Goal: Information Seeking & Learning: Learn about a topic

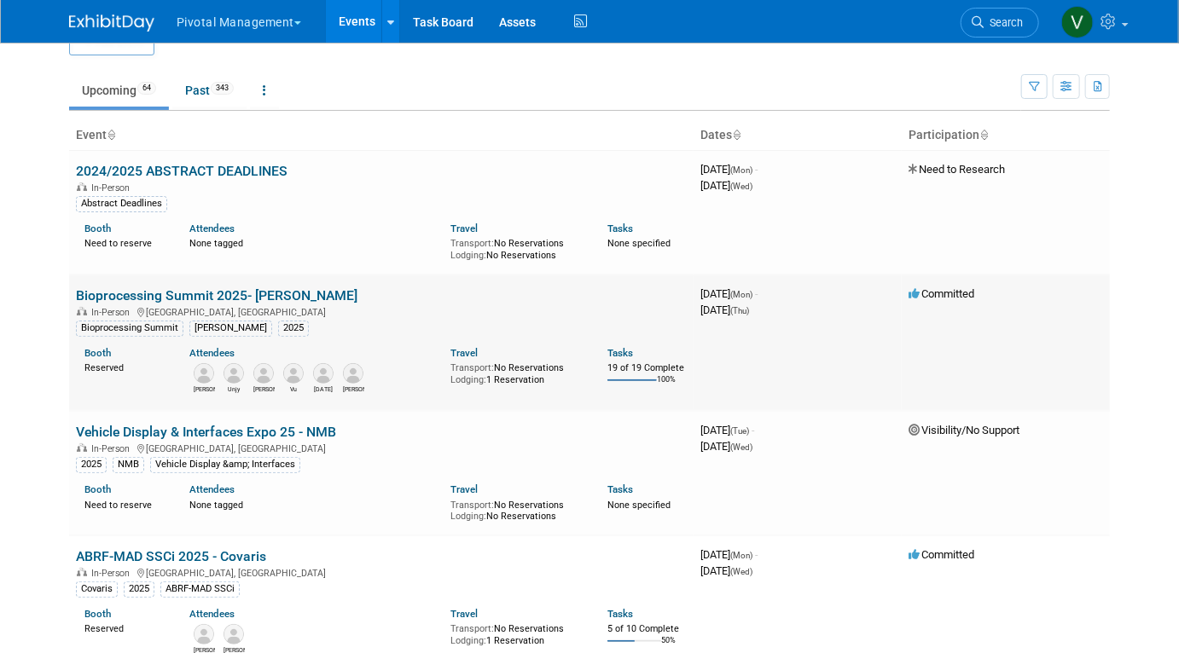
scroll to position [4517, 0]
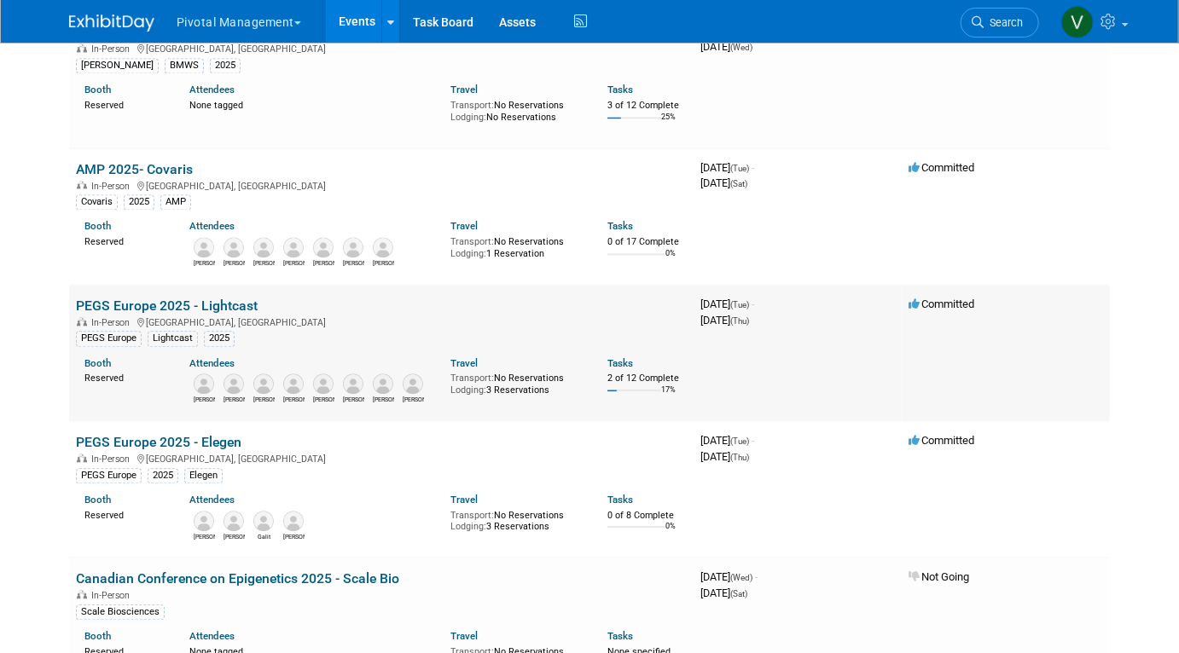
click at [233, 314] on link "PEGS Europe 2025 - Lightcast" at bounding box center [167, 306] width 182 height 16
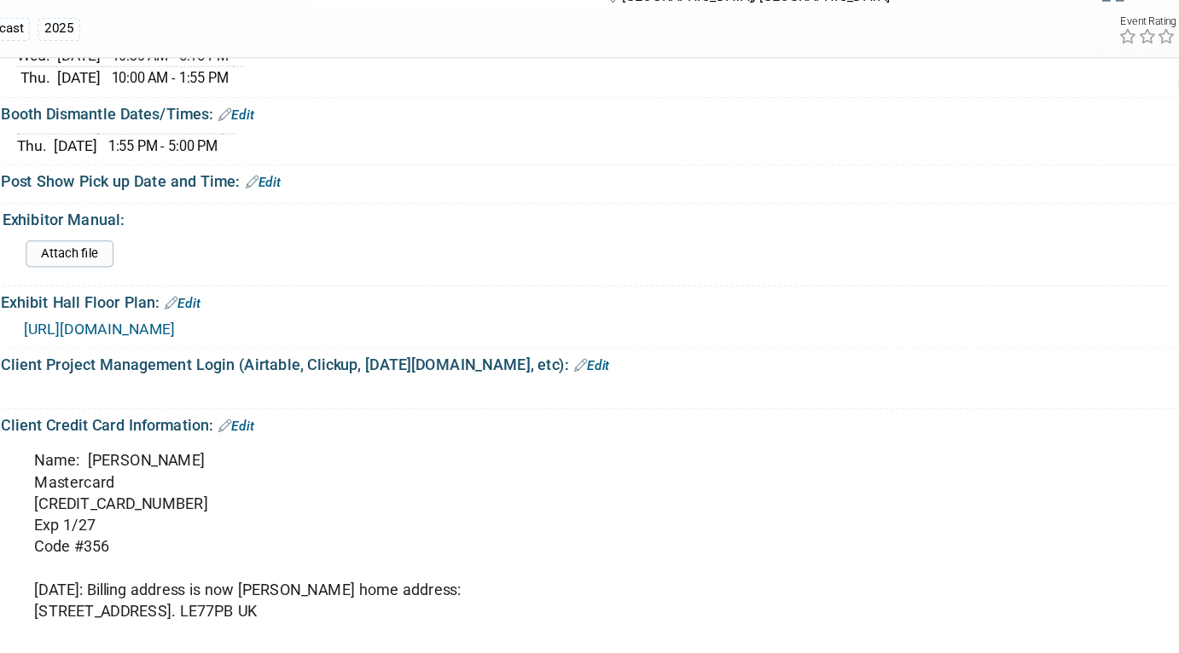
scroll to position [3304, 0]
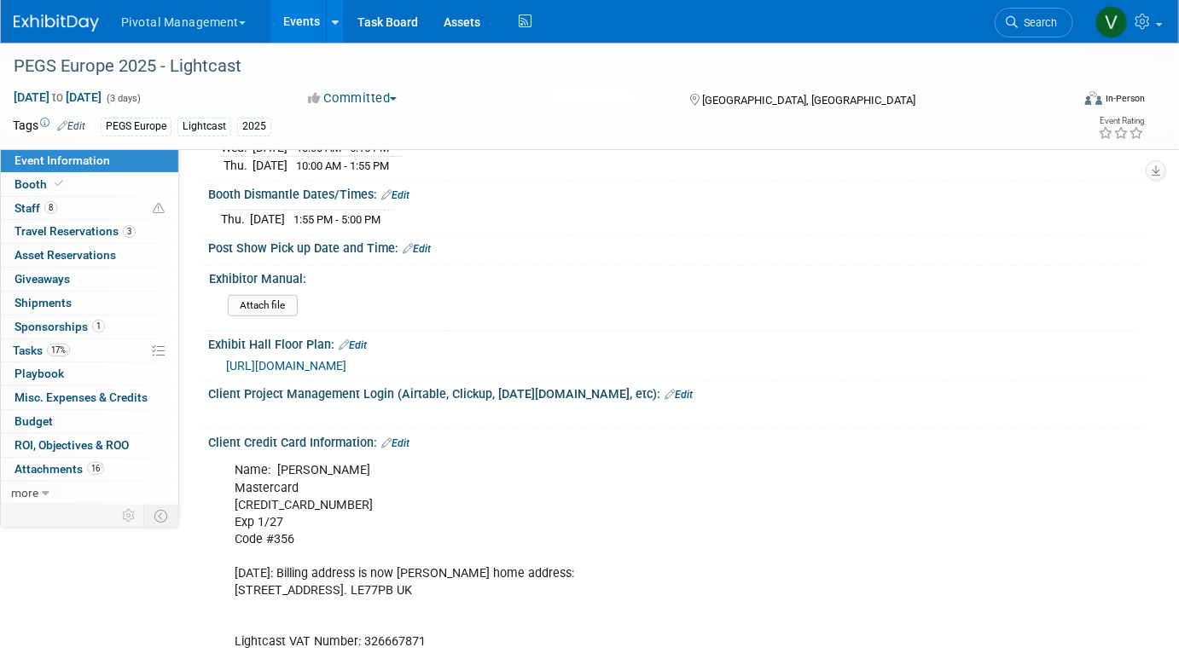
click at [346, 359] on span "https://www.intheorious.com/chi/pub/pge2025b_pub/" at bounding box center [286, 366] width 120 height 14
click at [327, 67] on div "PEGS Europe 2025 - Lightcast" at bounding box center [528, 66] width 1040 height 31
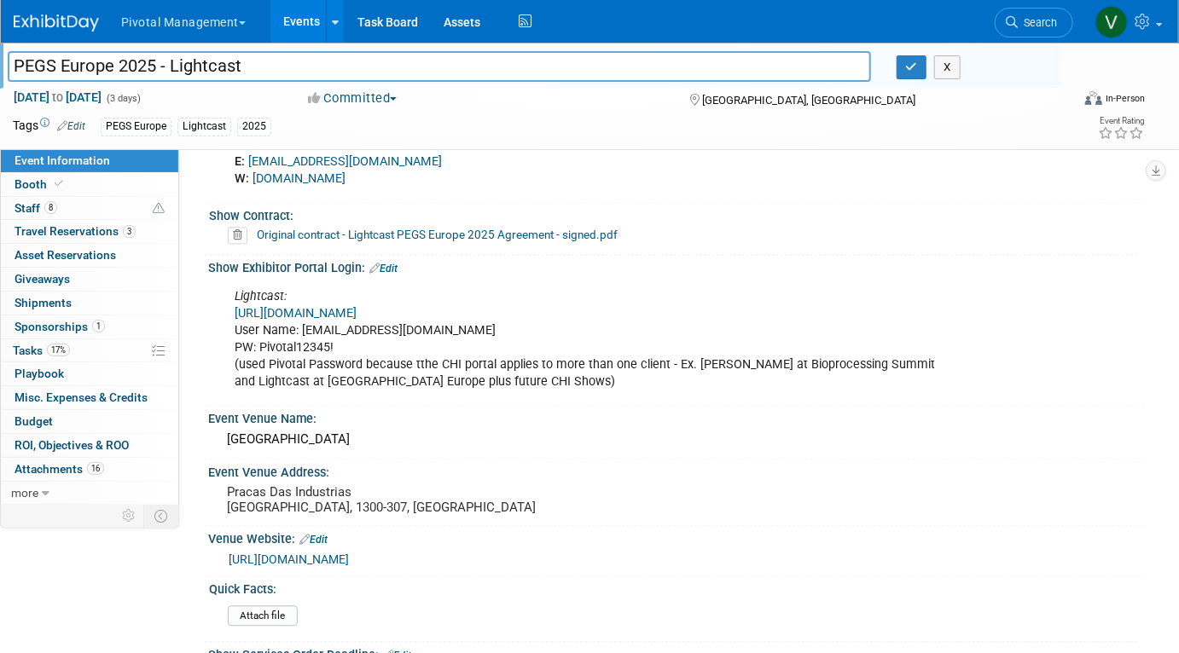
scroll to position [1588, 0]
click at [337, 307] on link "https://spex-cii.com/#/login" at bounding box center [296, 314] width 122 height 14
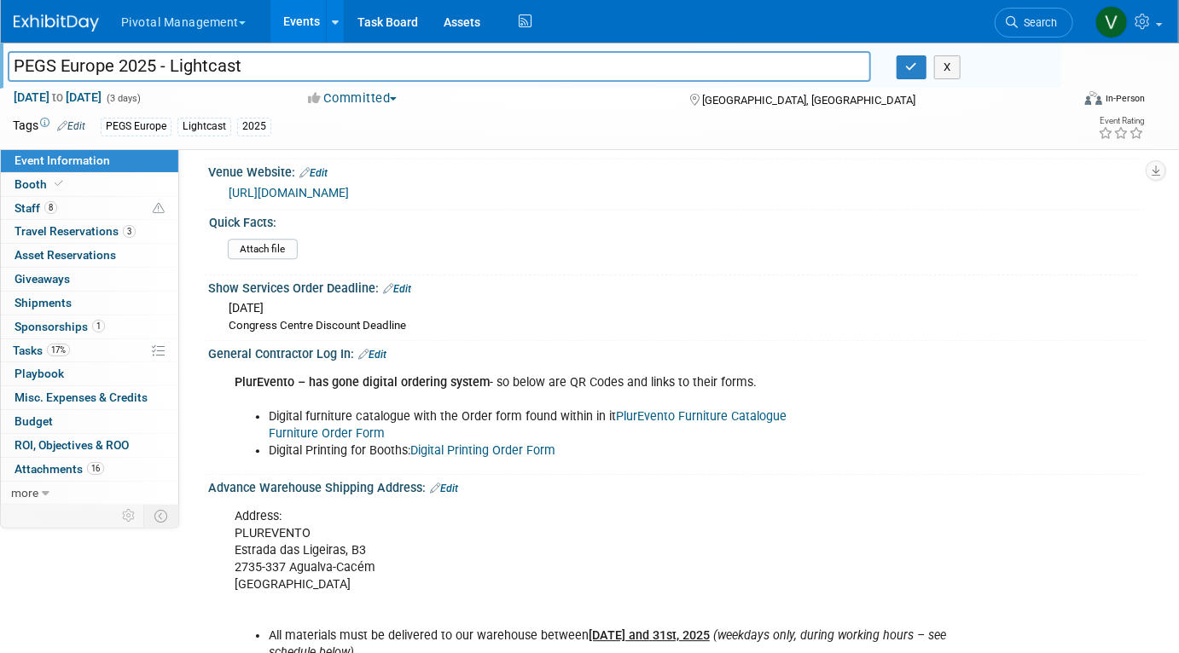
scroll to position [2008, 0]
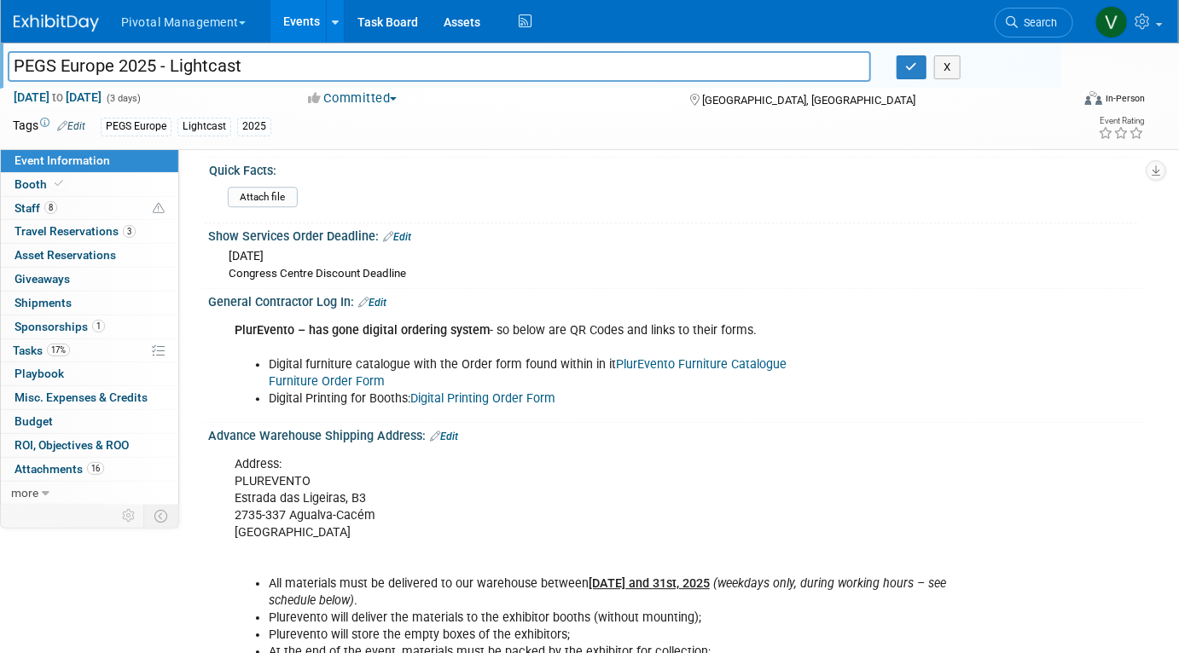
click at [467, 391] on link "Digital Printing Order Form" at bounding box center [482, 398] width 145 height 14
click at [333, 374] on link "Furniture Order Form" at bounding box center [327, 381] width 116 height 14
click at [681, 357] on link "PlurEvento Furniture Catalogue" at bounding box center [701, 364] width 171 height 14
click at [59, 188] on icon at bounding box center [59, 183] width 9 height 9
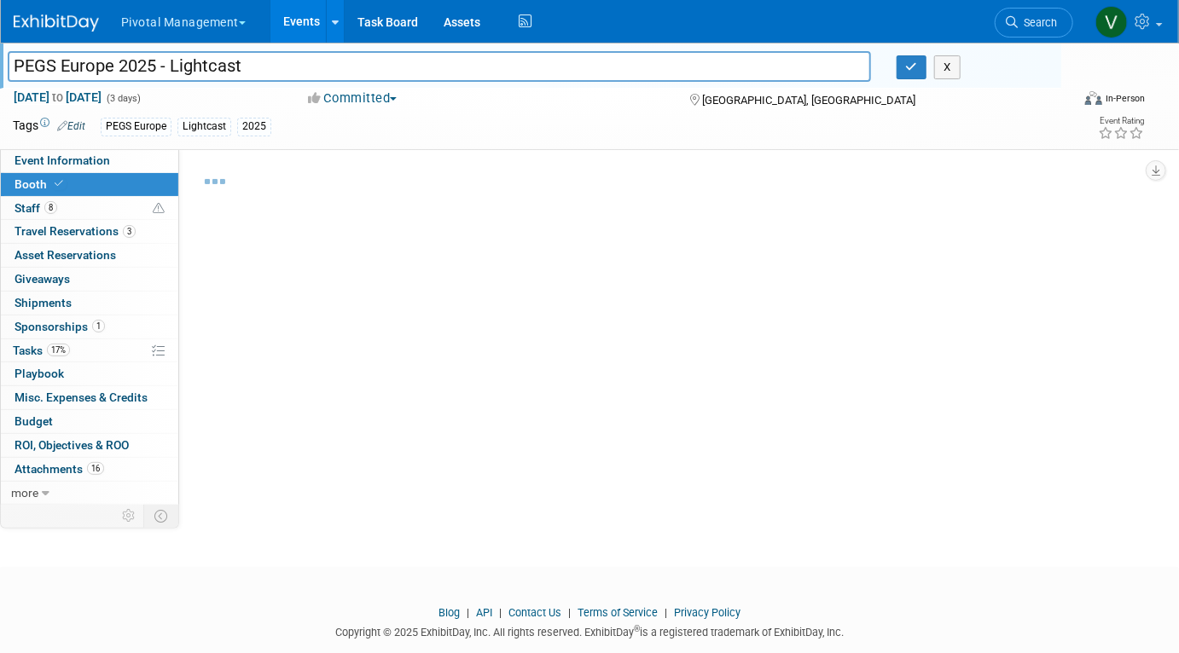
select select "Yes"
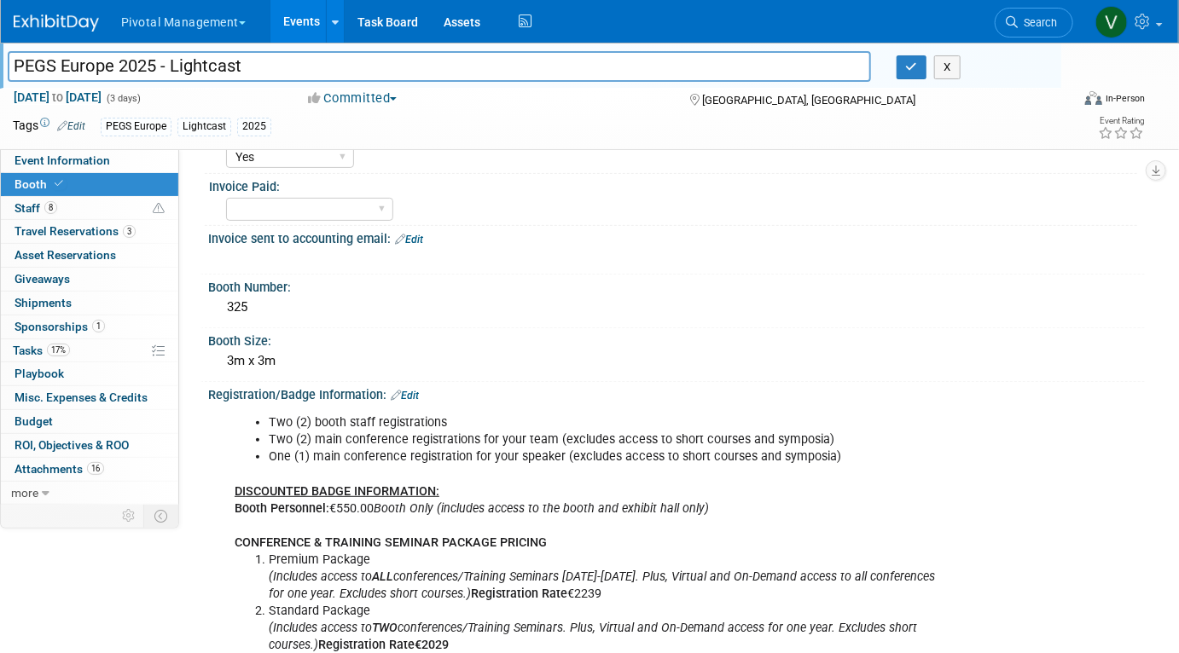
scroll to position [399, 0]
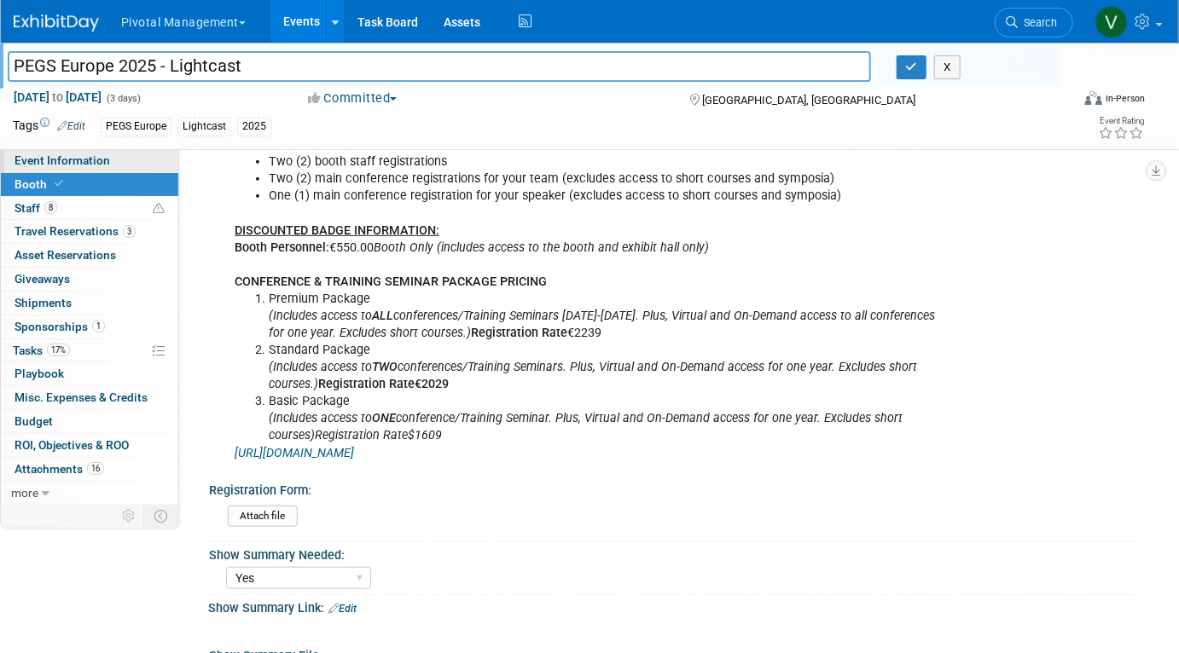
click at [114, 159] on link "Event Information" at bounding box center [89, 160] width 177 height 23
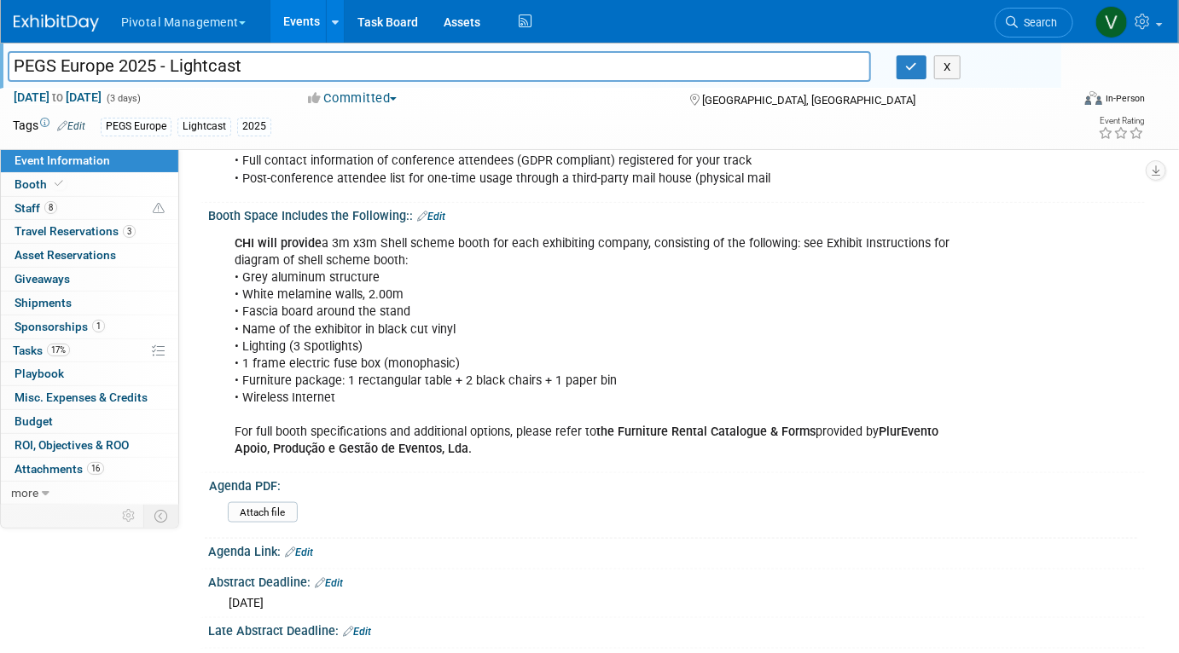
scroll to position [791, 0]
click at [414, 266] on div "CHI will provide a 3m x3m Shell scheme booth for each exhibiting company, consi…" at bounding box center [593, 345] width 740 height 240
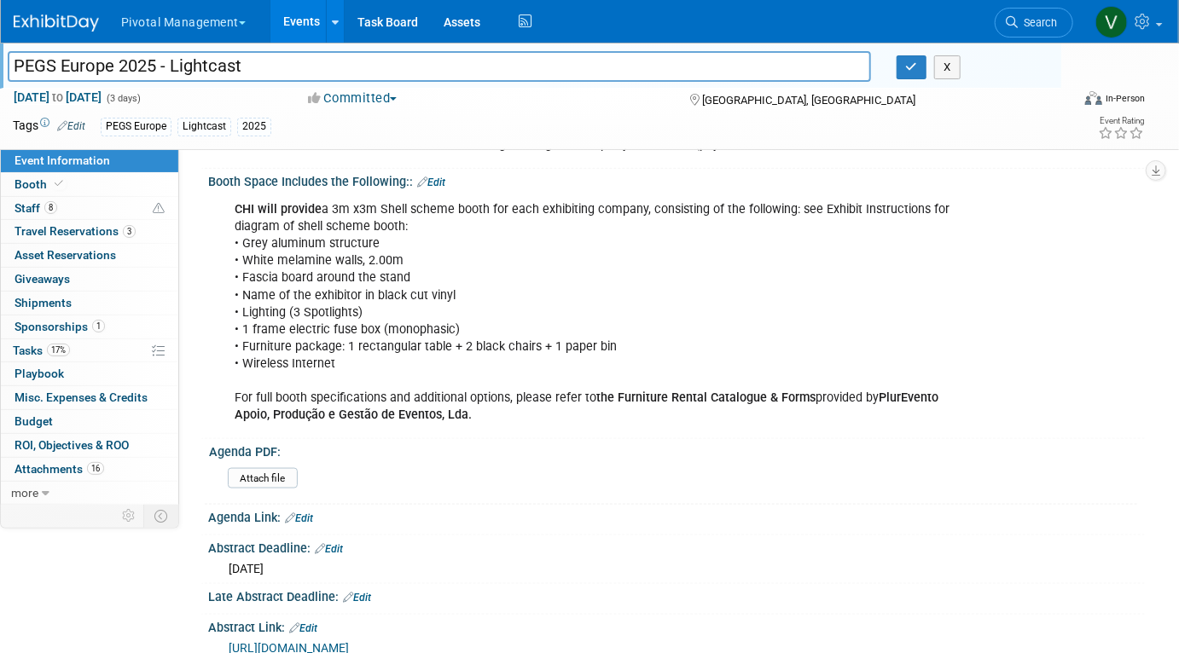
scroll to position [826, 0]
click at [303, 26] on link "Events" at bounding box center [301, 21] width 62 height 43
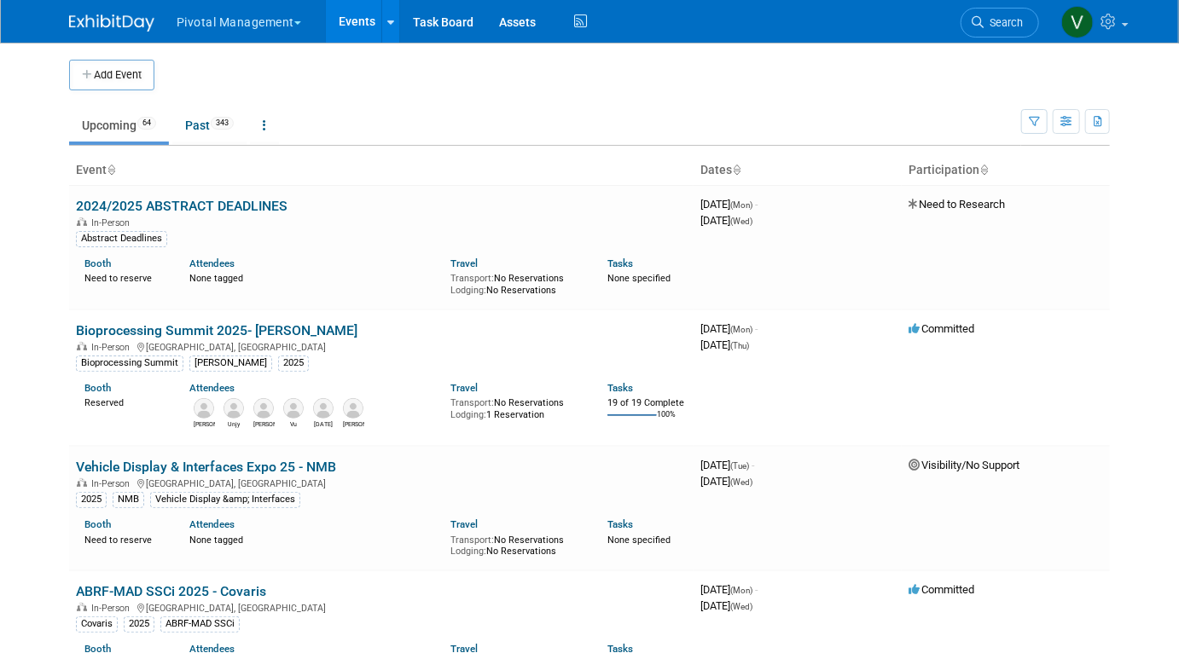
scroll to position [6618, 0]
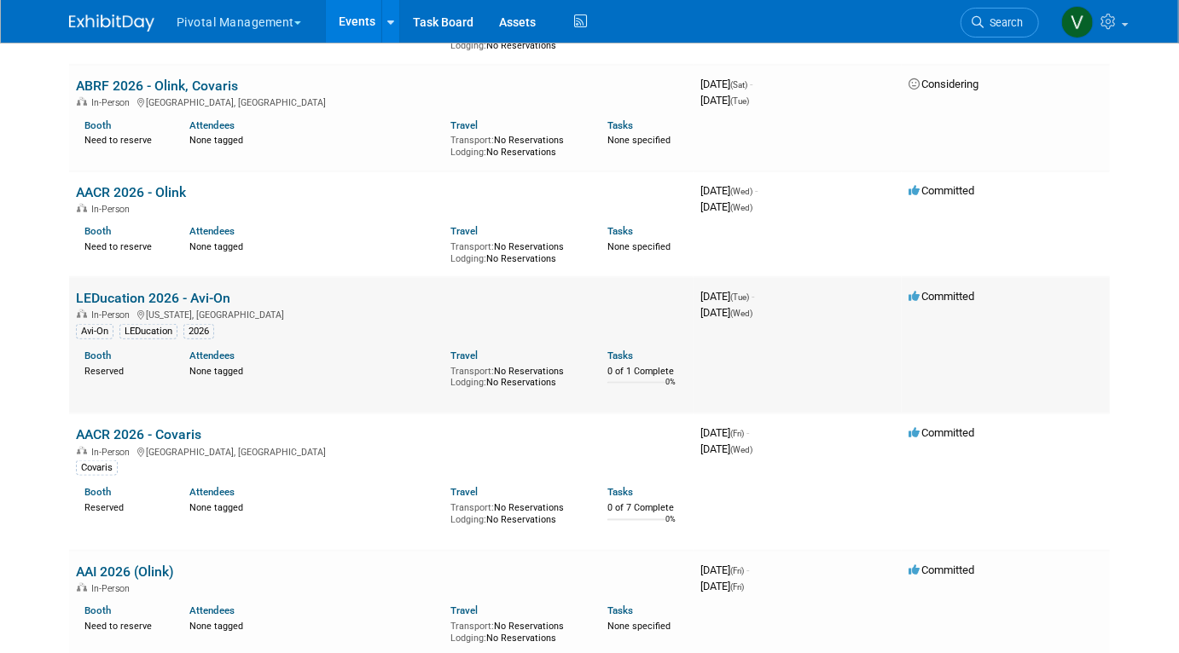
click at [132, 306] on link "LEDucation 2026 - Avi-On" at bounding box center [153, 298] width 154 height 16
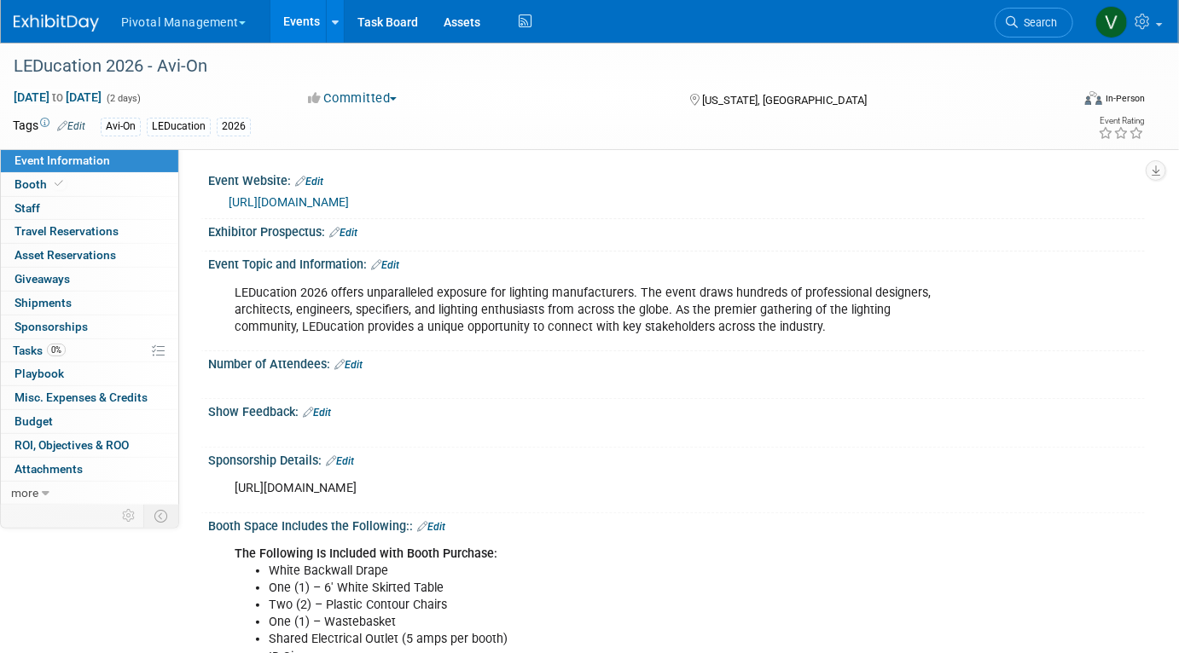
click at [299, 33] on link "Events" at bounding box center [301, 21] width 62 height 43
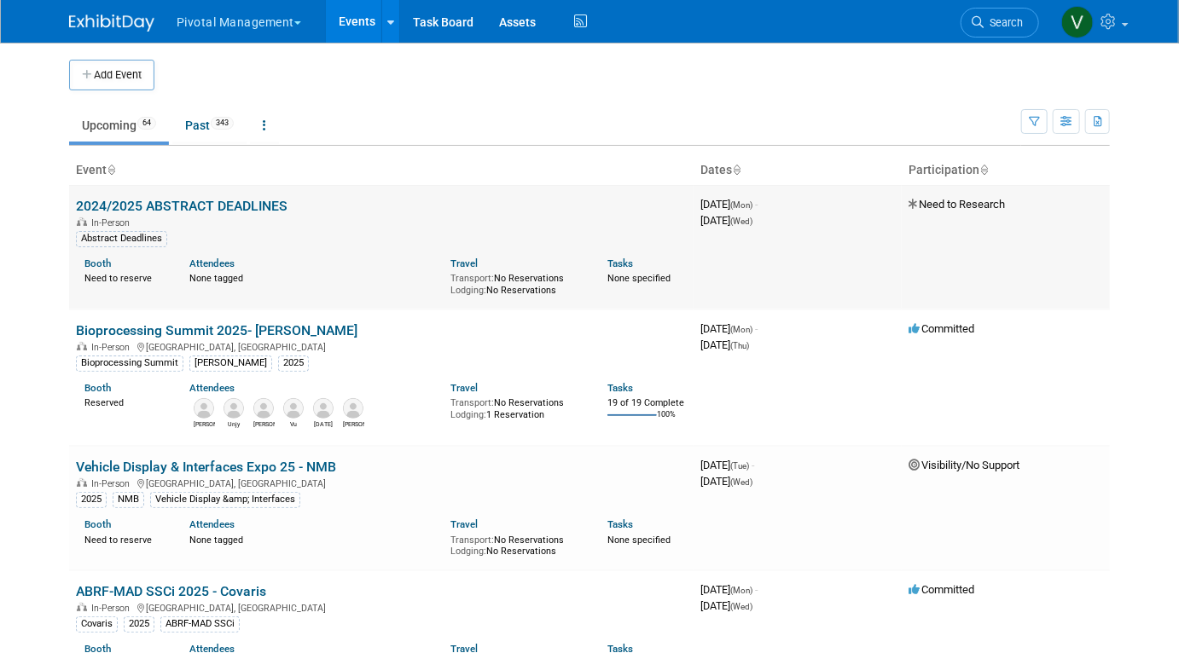
scroll to position [676, 0]
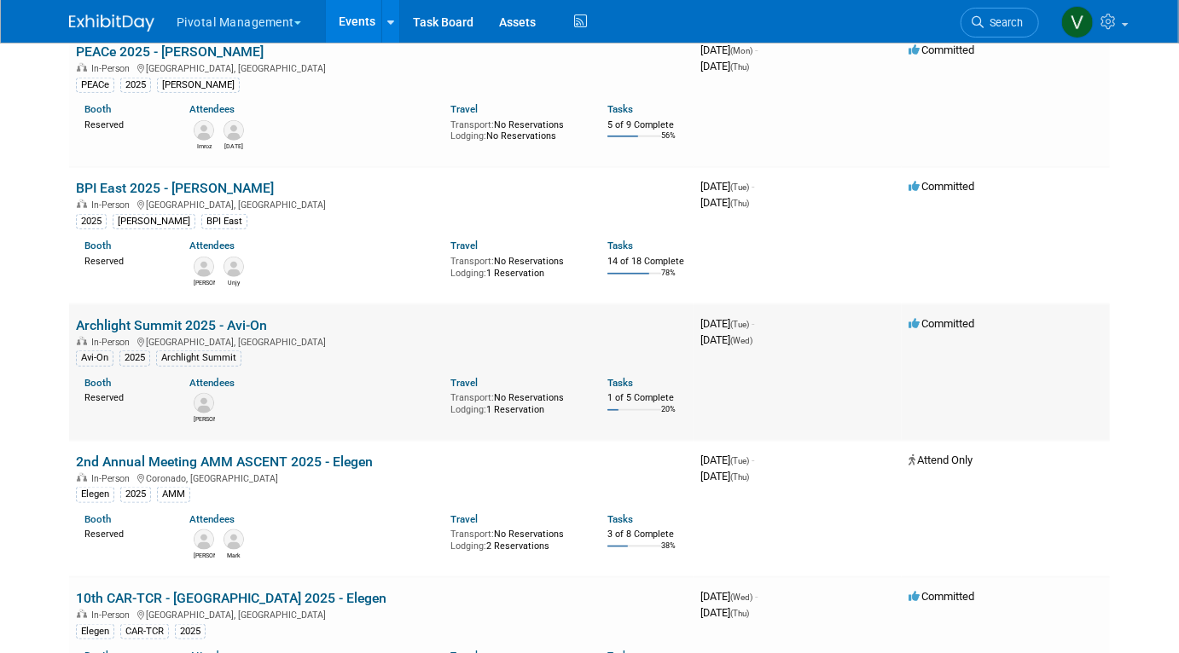
click at [183, 327] on link "Archlight Summit 2025 - Avi-On" at bounding box center [171, 325] width 191 height 16
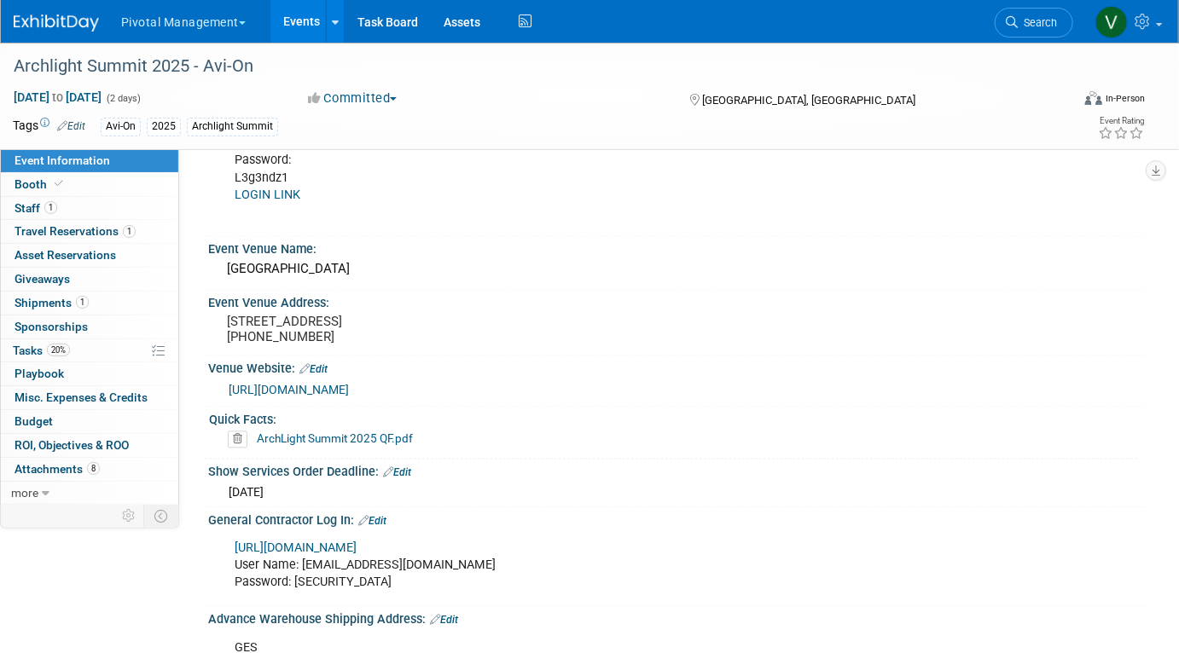
scroll to position [1487, 0]
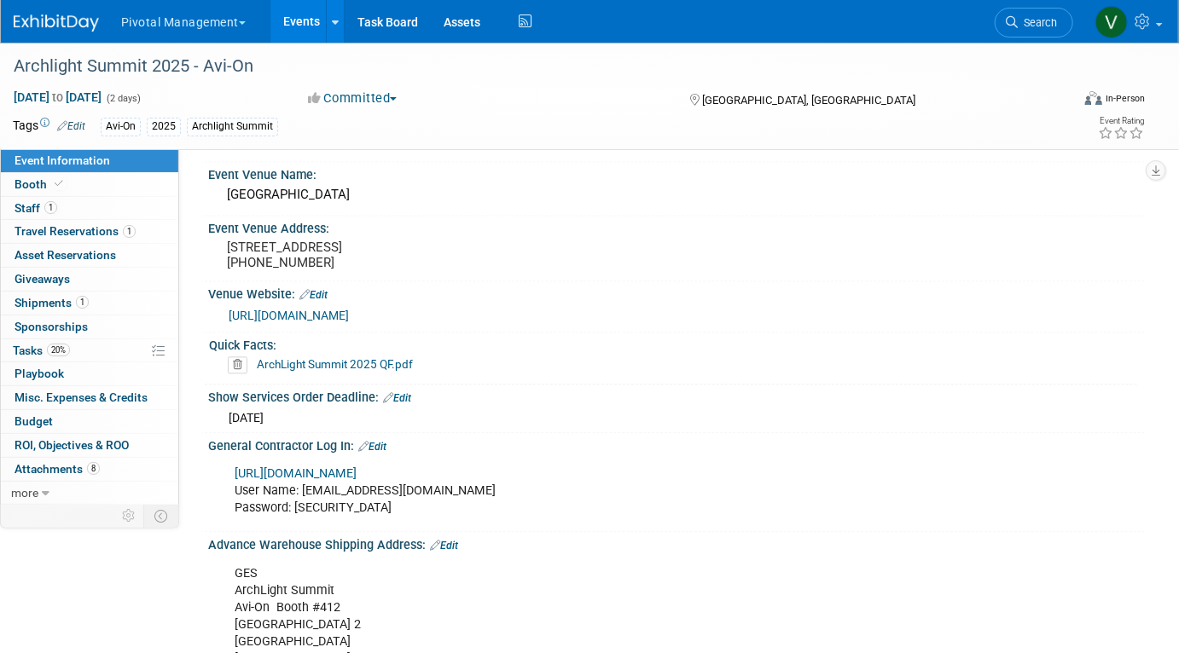
click at [354, 371] on link "ArchLight Summit 2025 QF.pdf" at bounding box center [335, 364] width 156 height 14
